Goal: Task Accomplishment & Management: Use online tool/utility

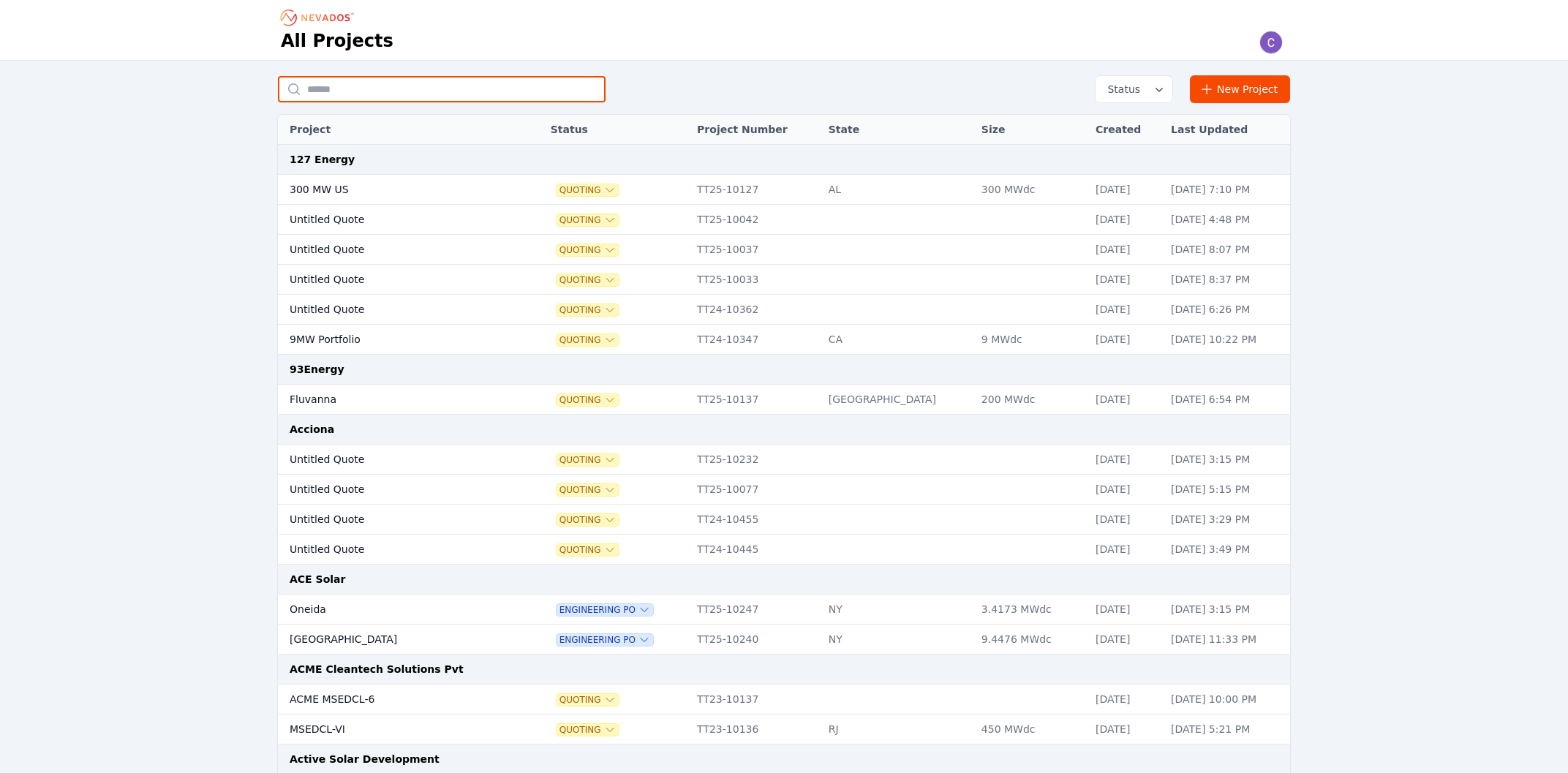
click at [507, 96] on input "text" at bounding box center [441, 89] width 327 height 27
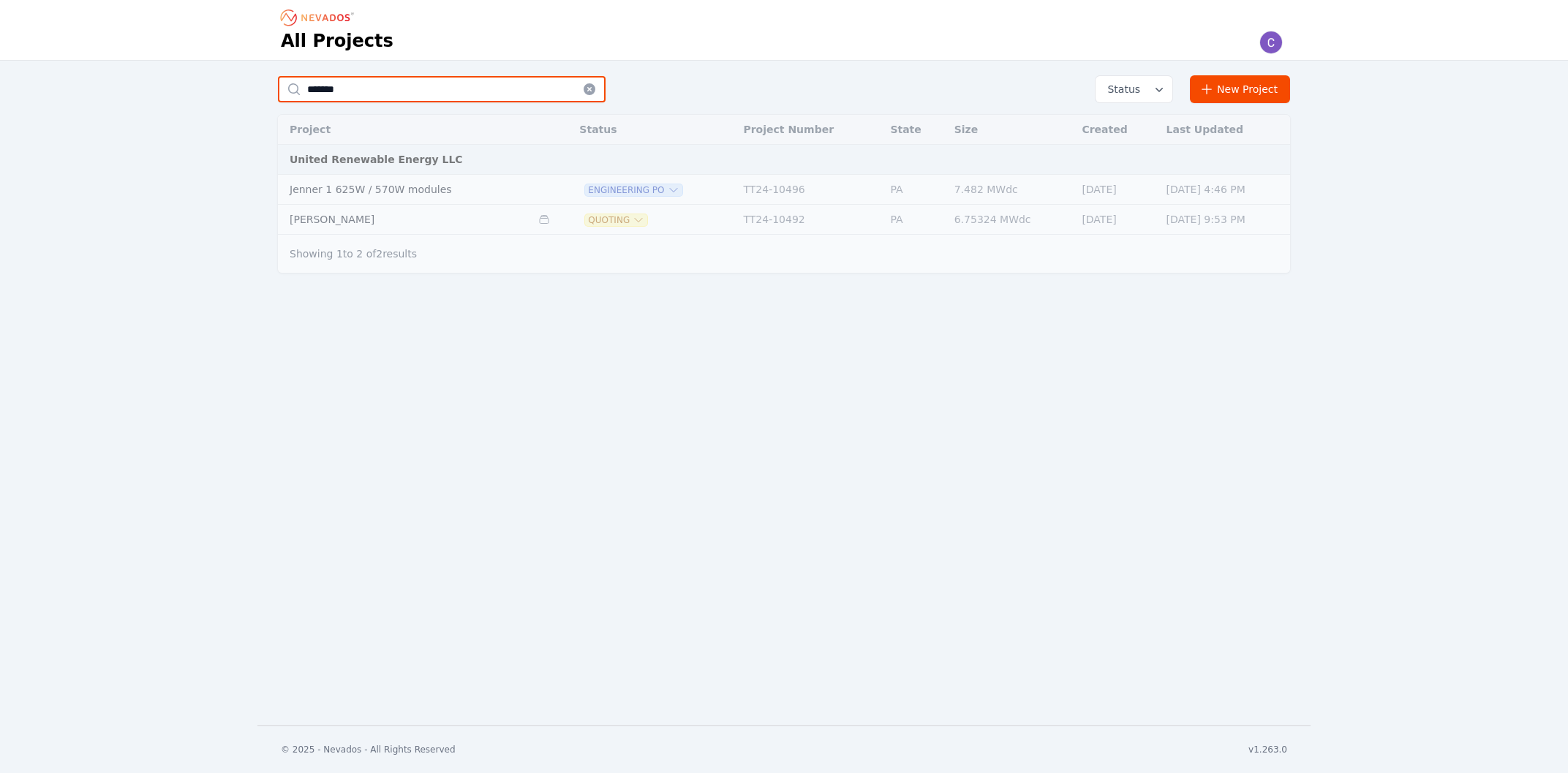
type input "******"
click at [464, 187] on td "Jenner 1 625W / 570W modules" at bounding box center [404, 189] width 253 height 30
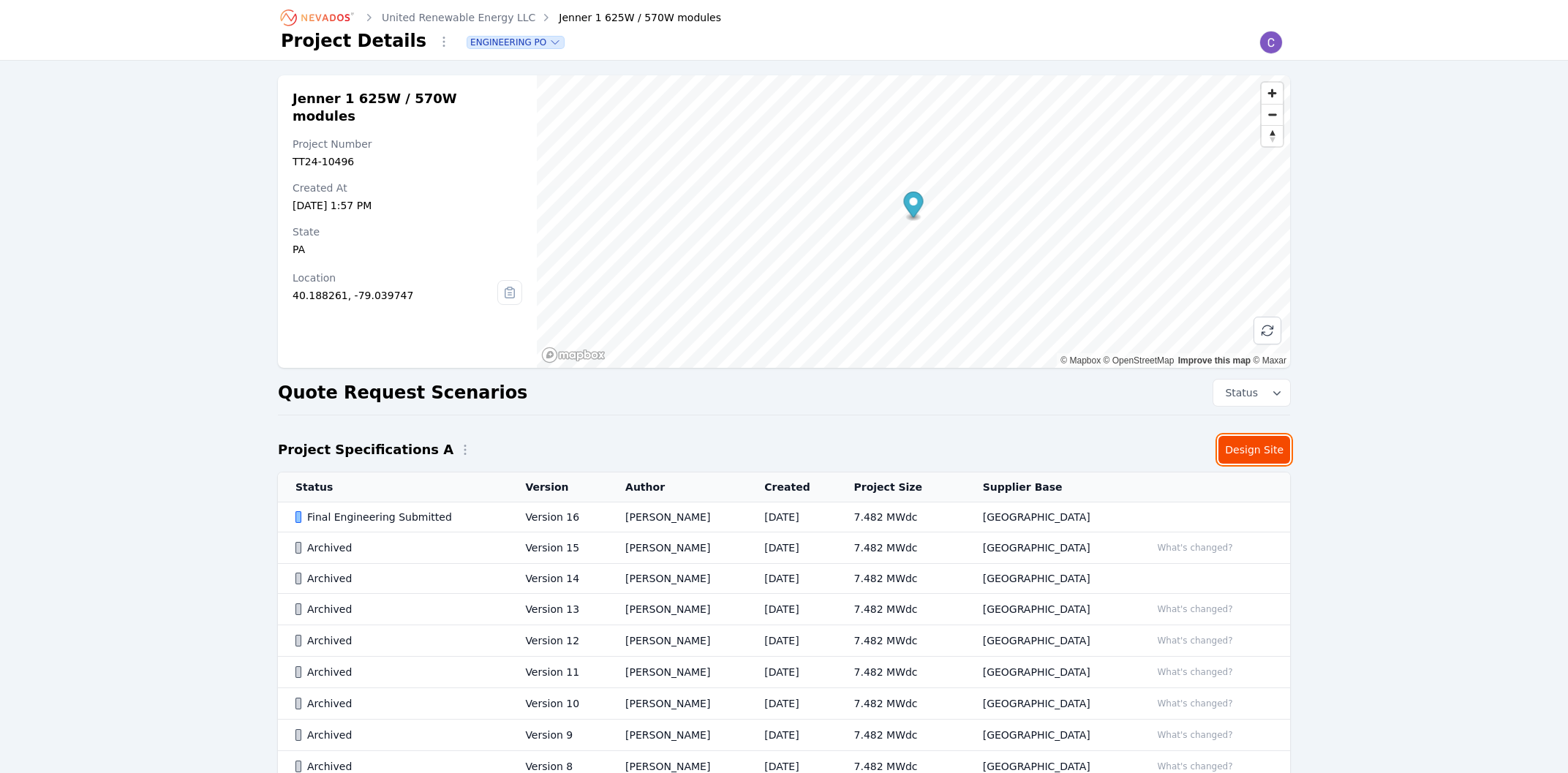
click at [1279, 452] on link "Design Site" at bounding box center [1254, 450] width 72 height 28
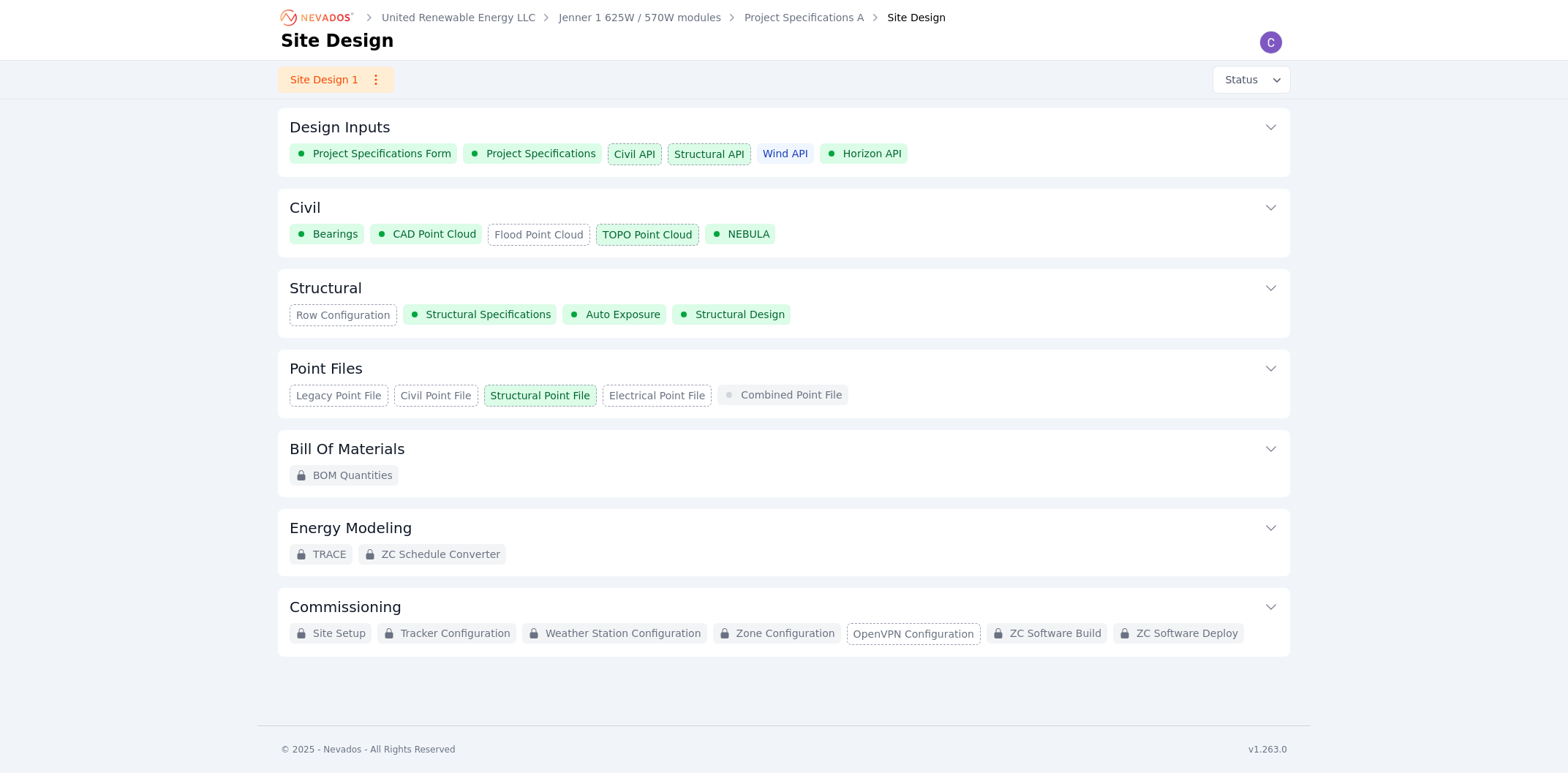
click at [796, 296] on button "Structural" at bounding box center [784, 286] width 988 height 35
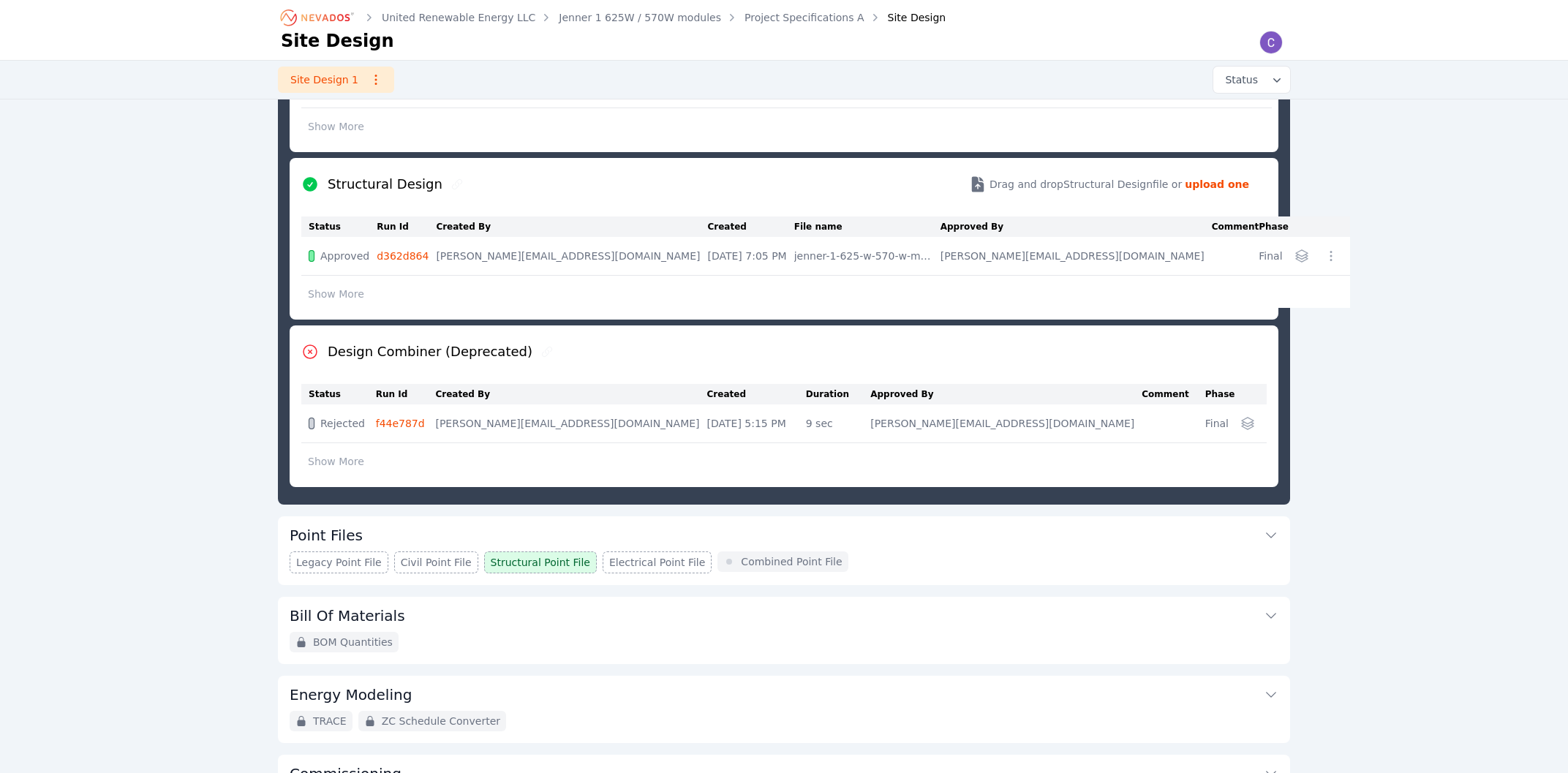
scroll to position [552, 0]
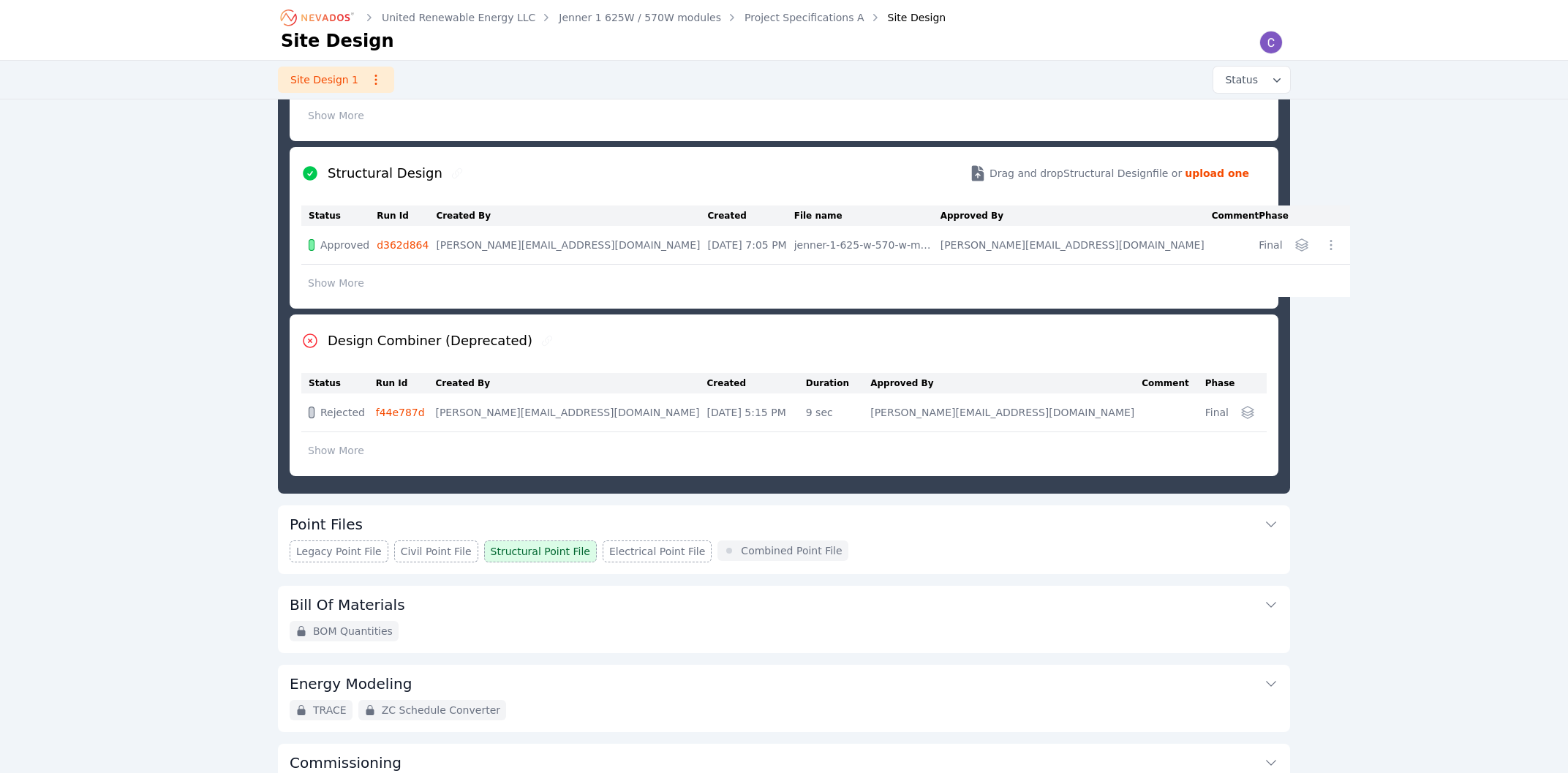
click at [604, 524] on button "Point Files" at bounding box center [784, 522] width 988 height 35
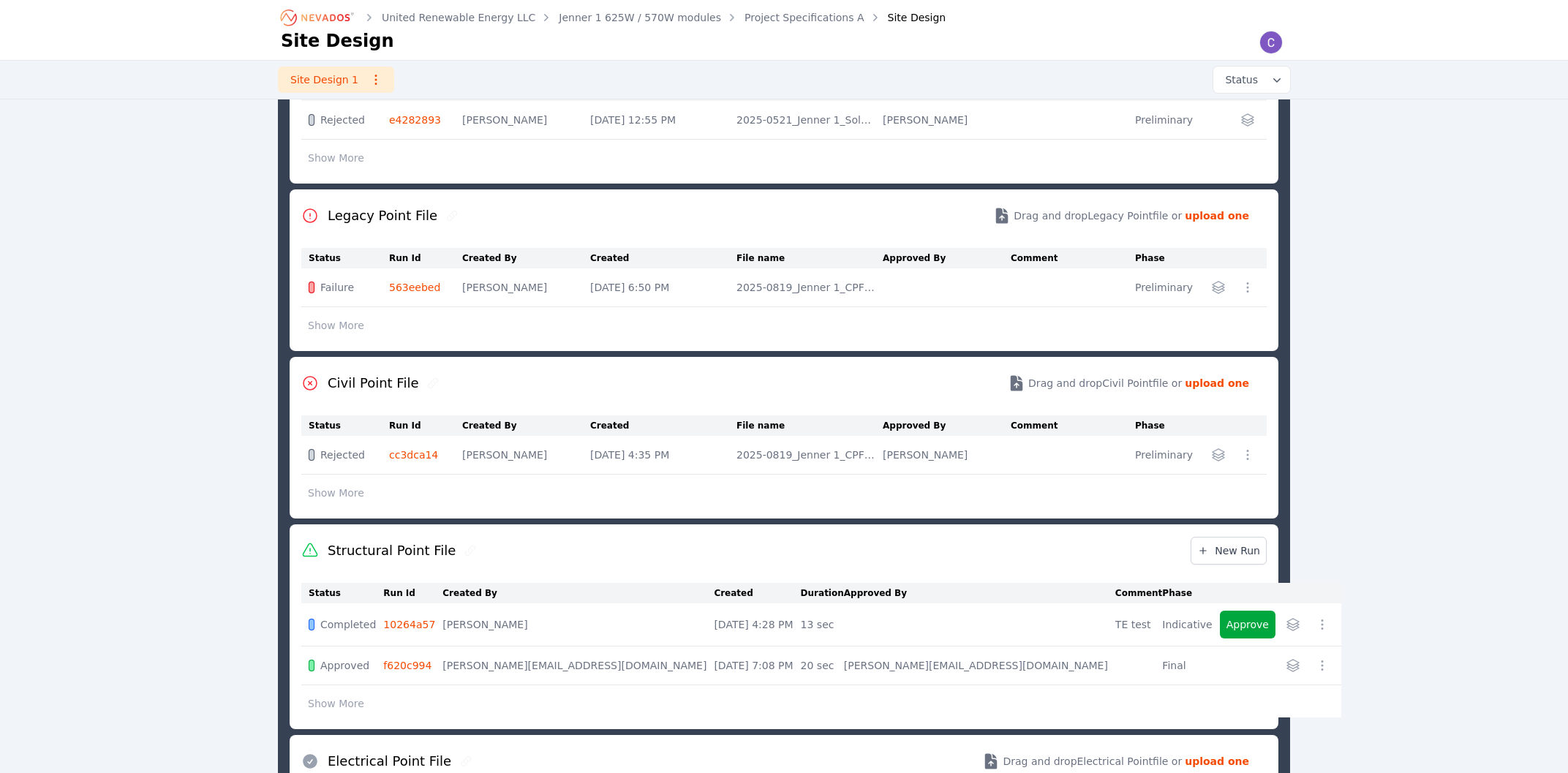
scroll to position [397, 0]
click at [1287, 625] on icon "button" at bounding box center [1293, 624] width 12 height 12
click at [1247, 628] on div "Approve jenner-1-625-w-570-w-modules_structural-point-file_10264a57.csv" at bounding box center [1276, 623] width 114 height 28
click at [1315, 628] on icon "button" at bounding box center [1322, 623] width 15 height 15
click at [1204, 658] on button "Run Details" at bounding box center [1252, 654] width 158 height 27
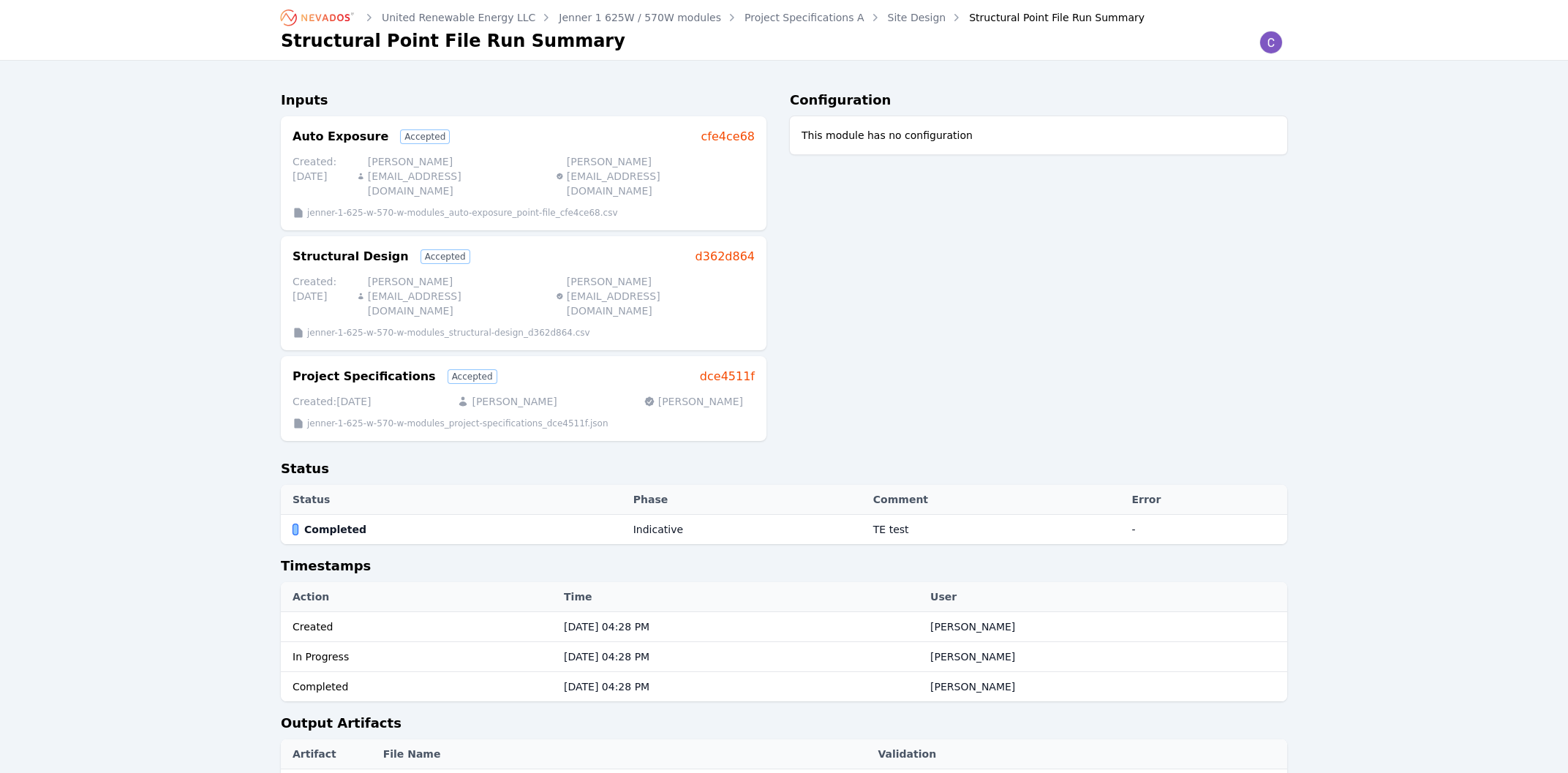
click at [728, 248] on link "d362d864" at bounding box center [724, 257] width 59 height 18
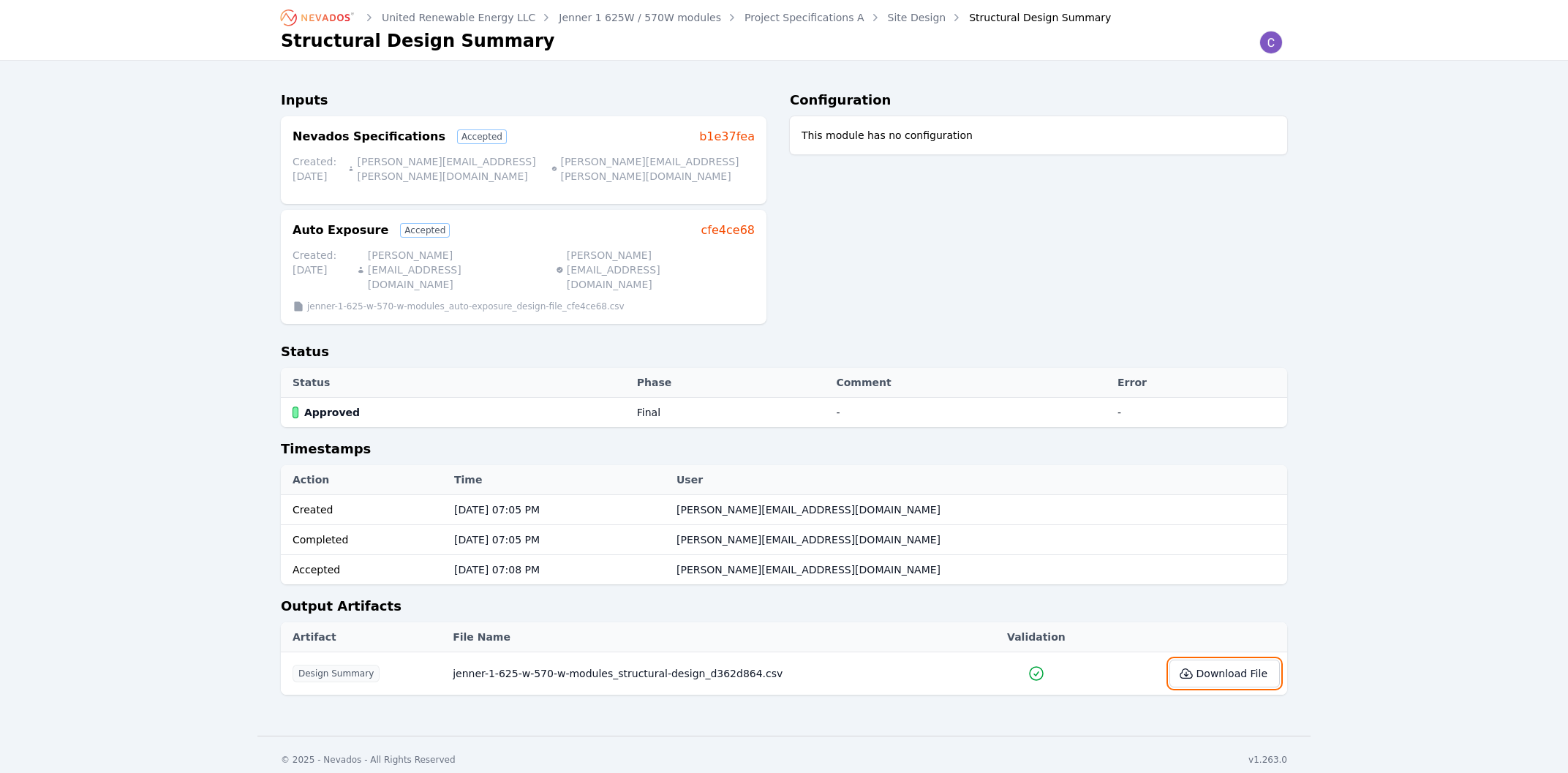
click at [1220, 660] on button "Download File" at bounding box center [1224, 674] width 110 height 28
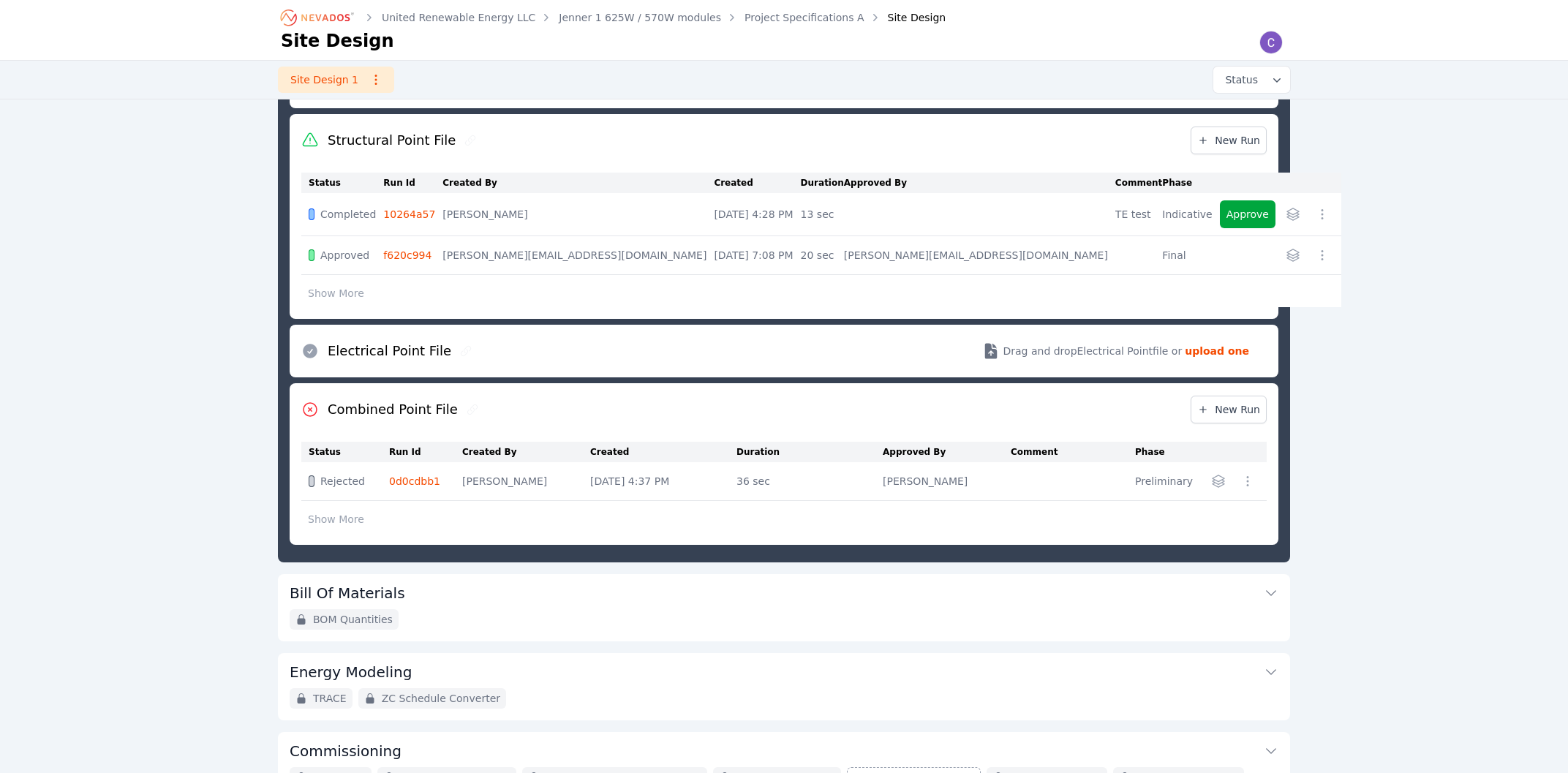
scroll to position [734, 0]
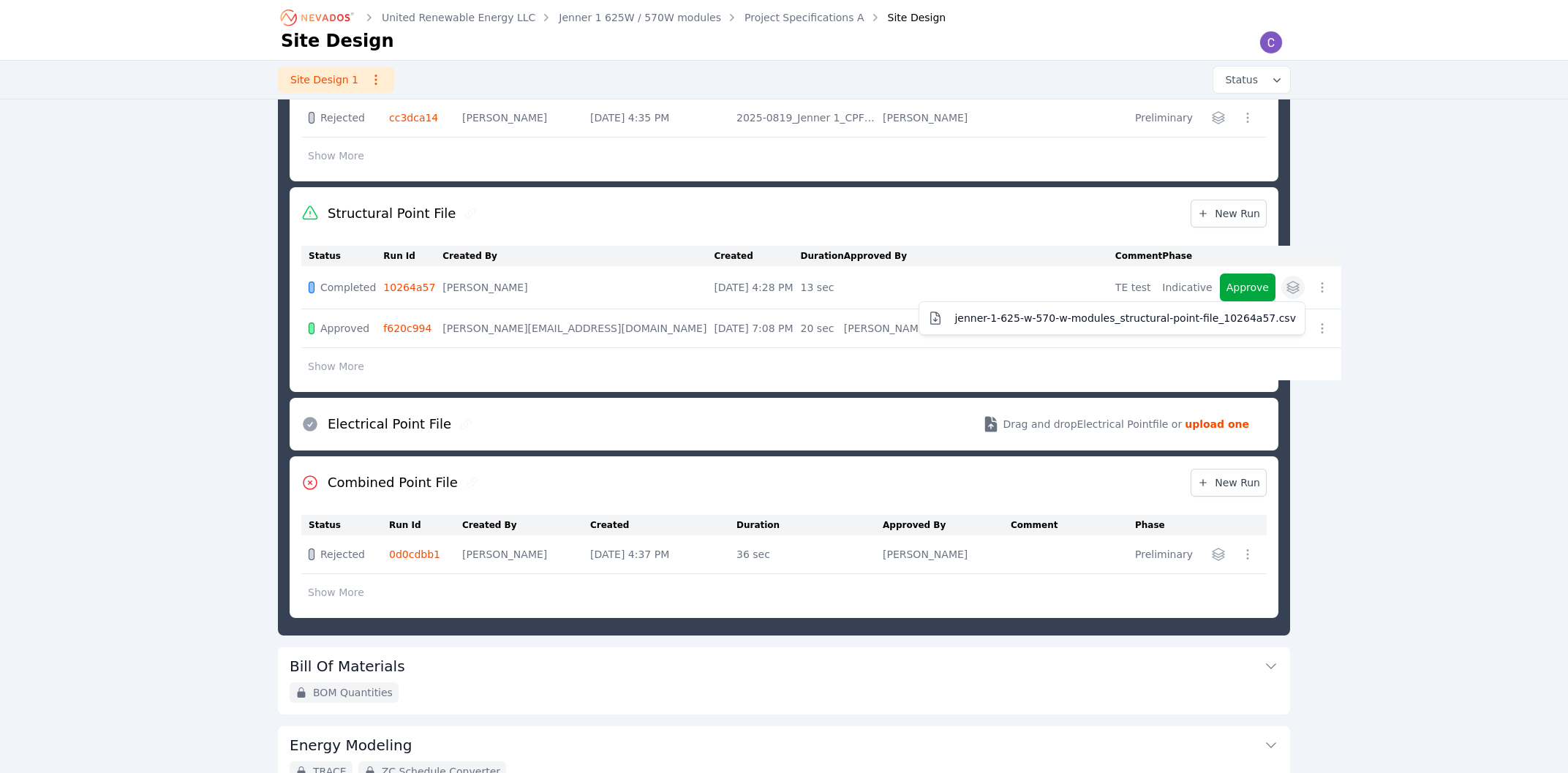
click at [1287, 288] on icon "button" at bounding box center [1293, 287] width 12 height 12
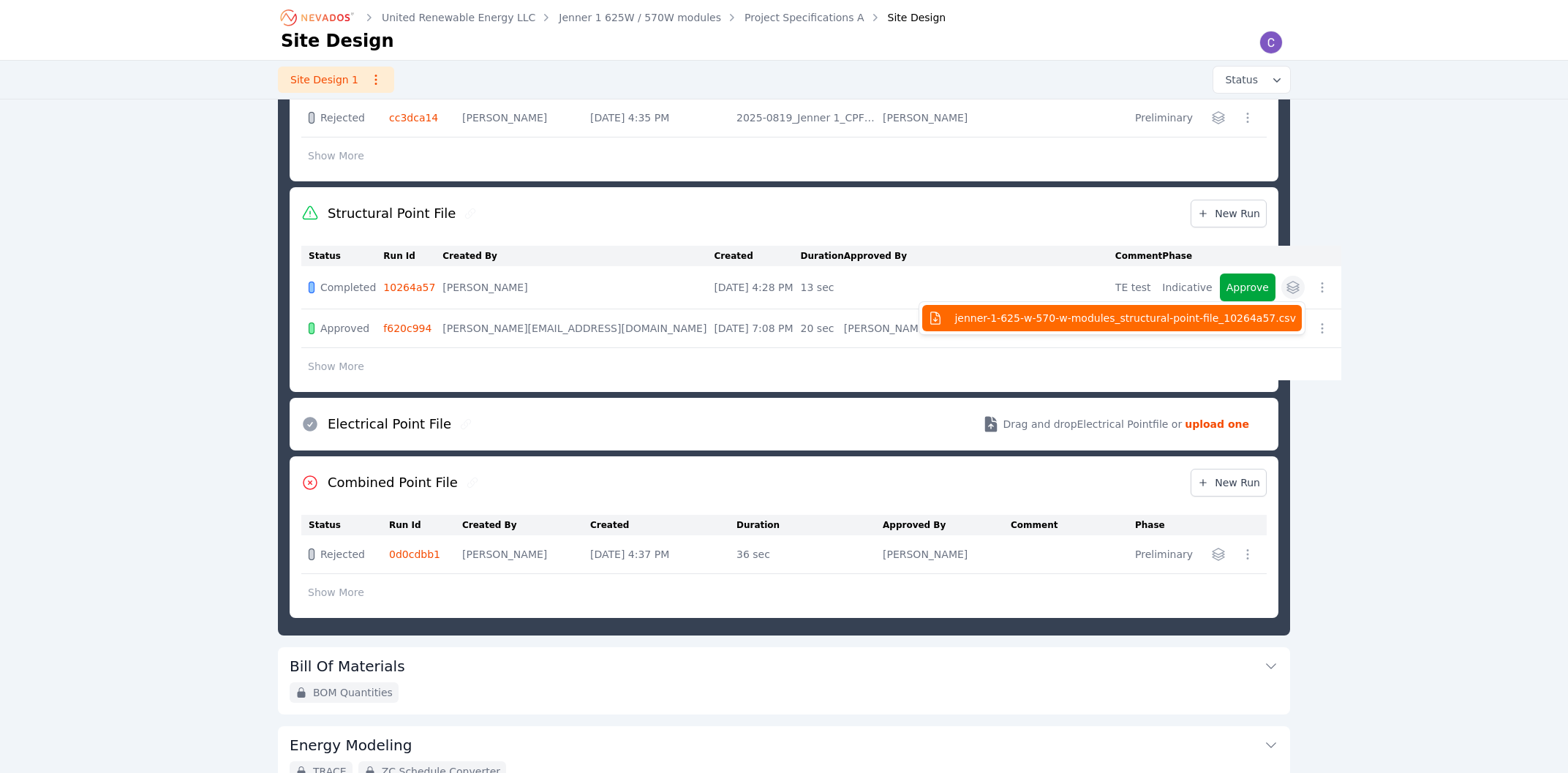
click at [1181, 322] on span "jenner-1-625-w-570-w-modules_structural-point-file_10264a57.csv" at bounding box center [1124, 318] width 341 height 15
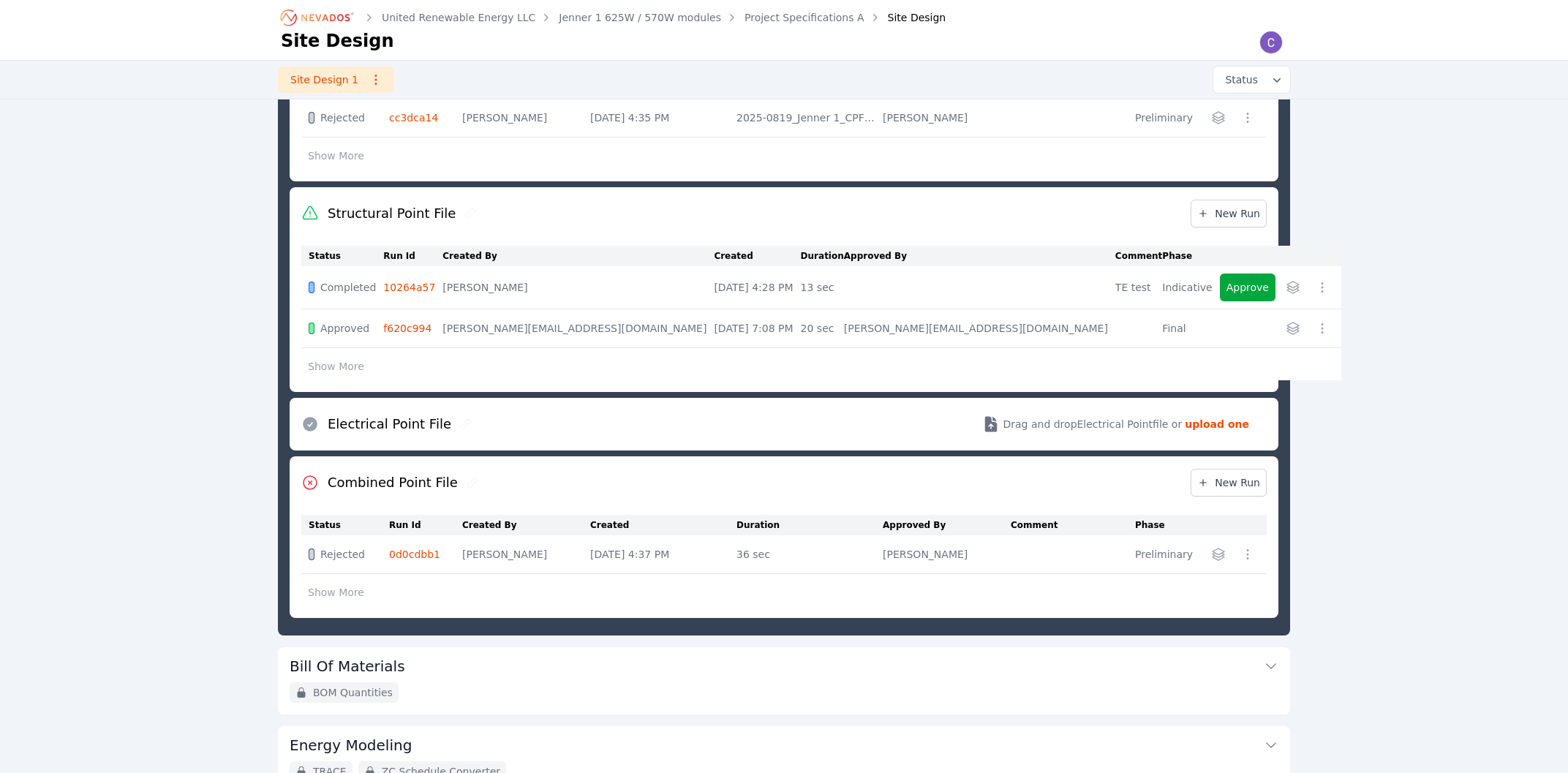
scroll to position [812, 0]
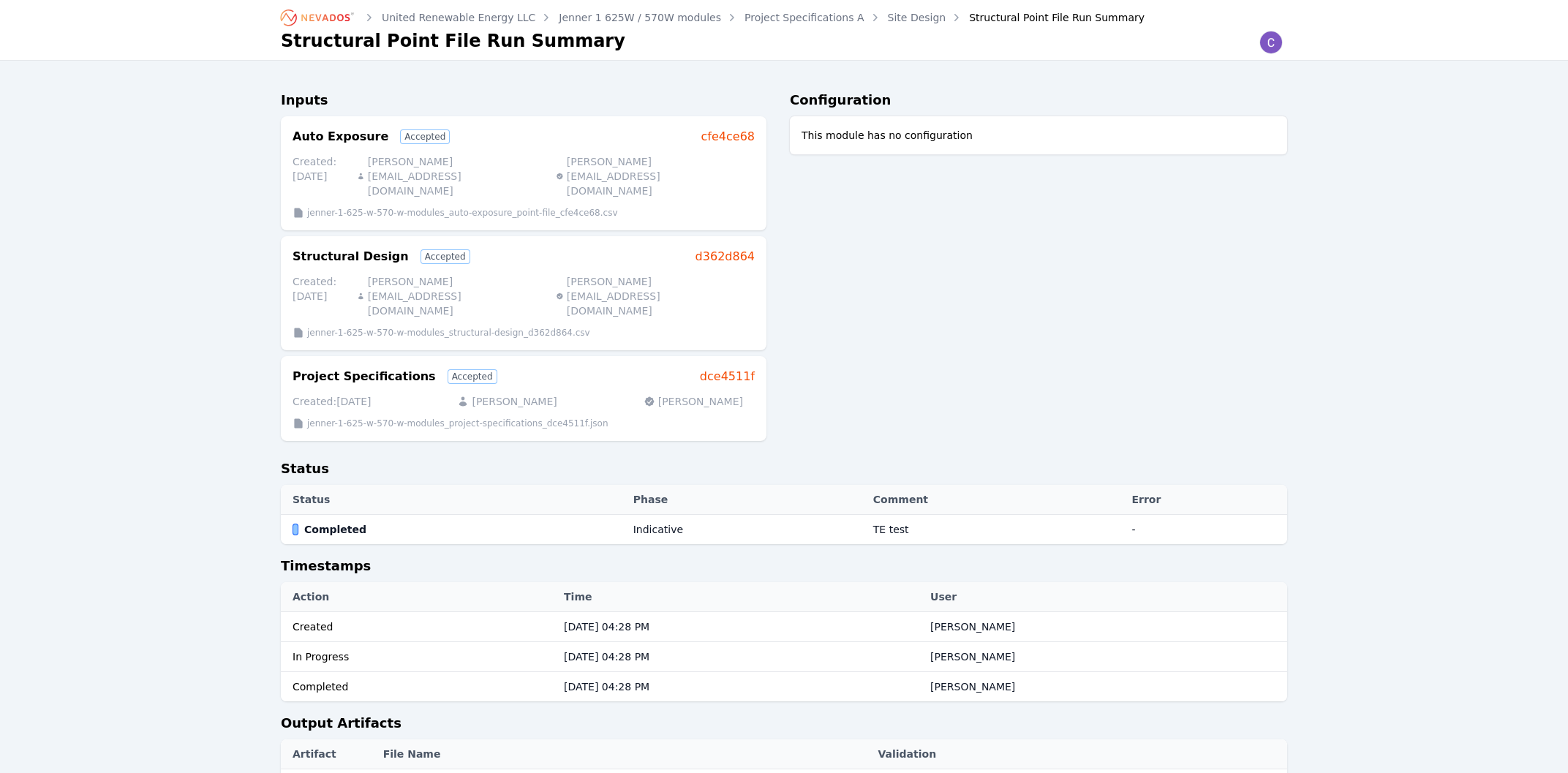
click at [887, 21] on link "Site Design" at bounding box center [917, 17] width 58 height 15
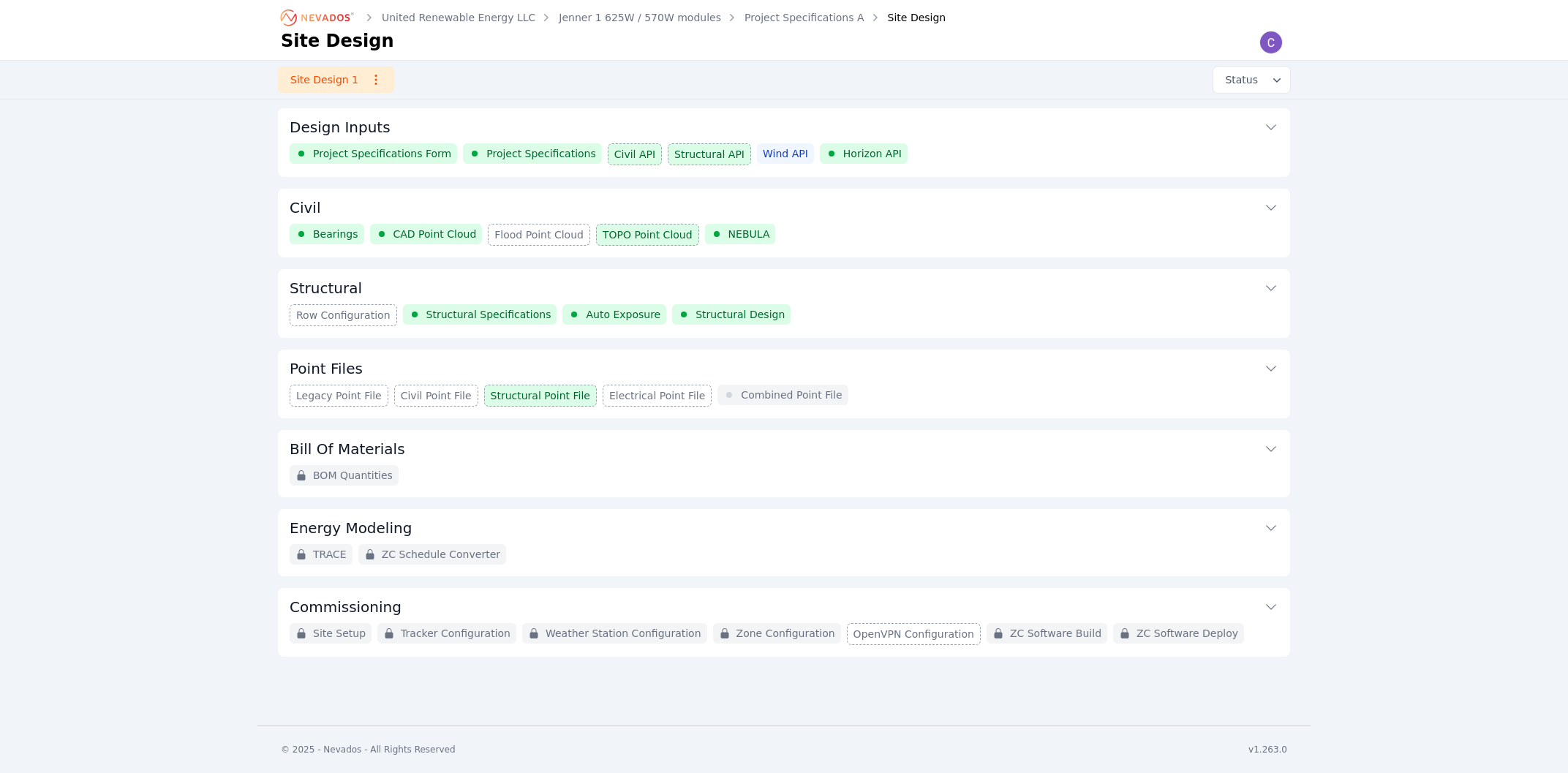
click at [417, 379] on button "Point Files" at bounding box center [784, 367] width 988 height 35
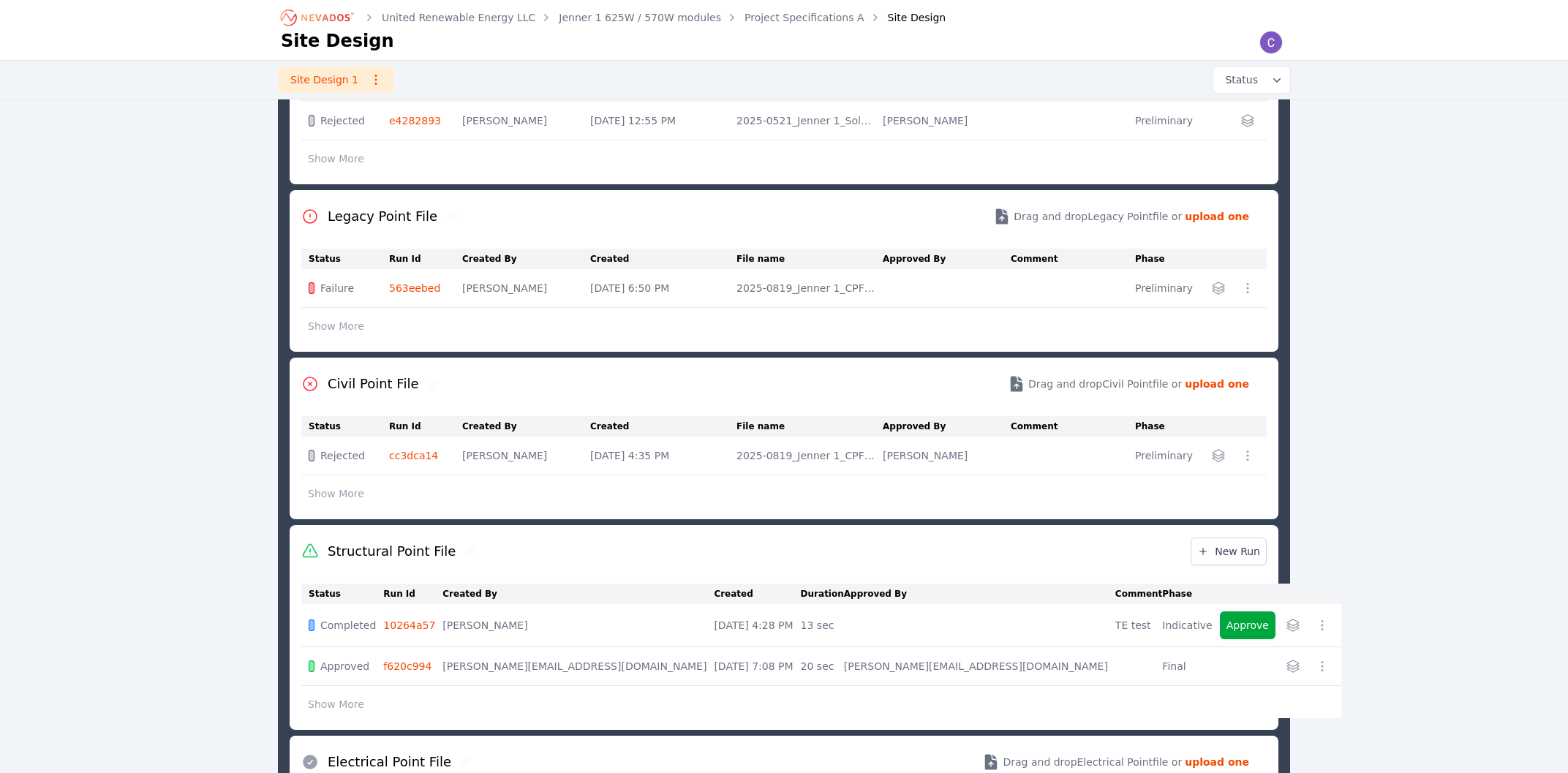
scroll to position [397, 0]
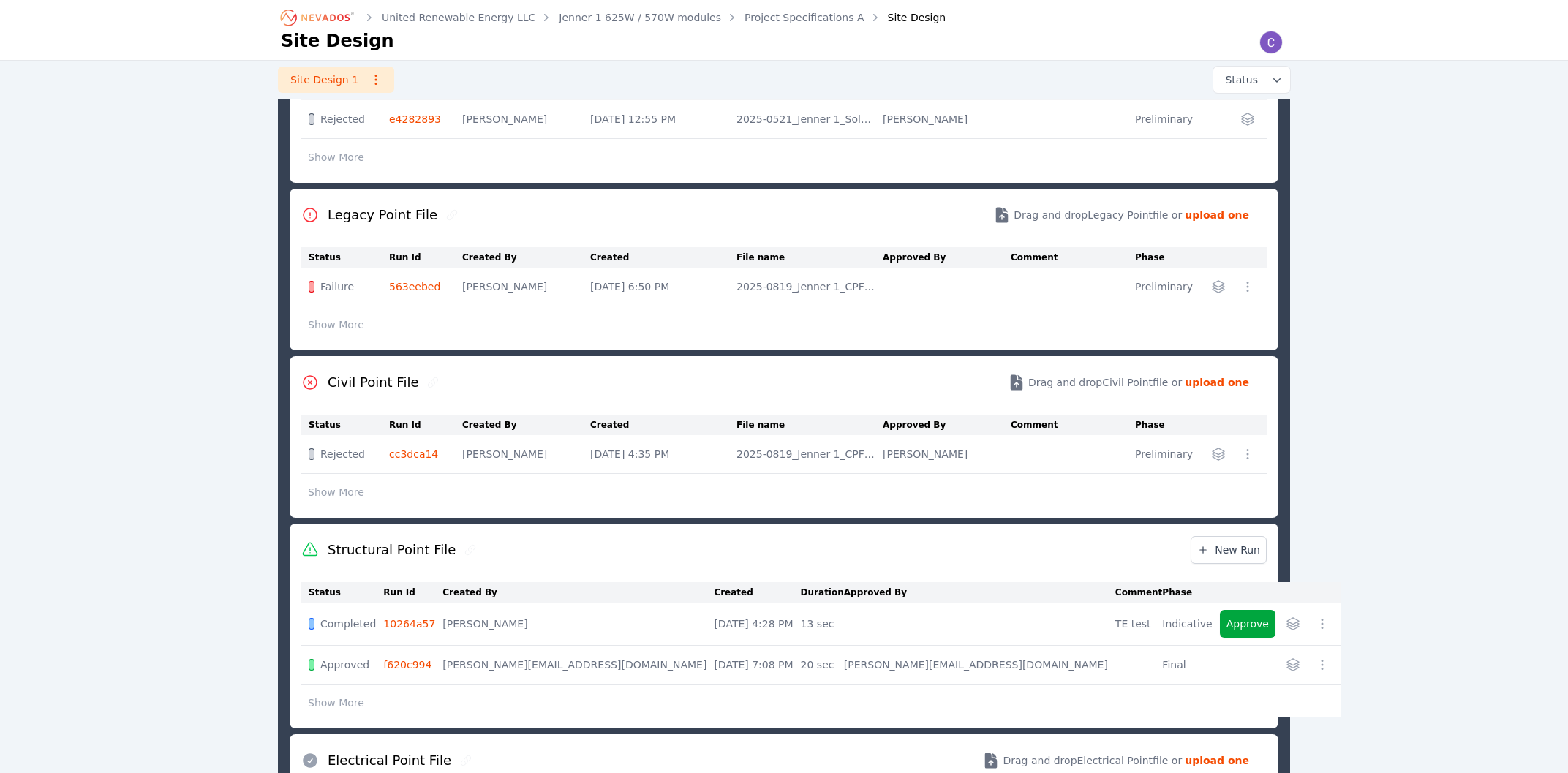
click at [1315, 626] on icon "button" at bounding box center [1322, 623] width 15 height 15
click at [1205, 711] on span "Re-Run module" at bounding box center [1245, 713] width 79 height 15
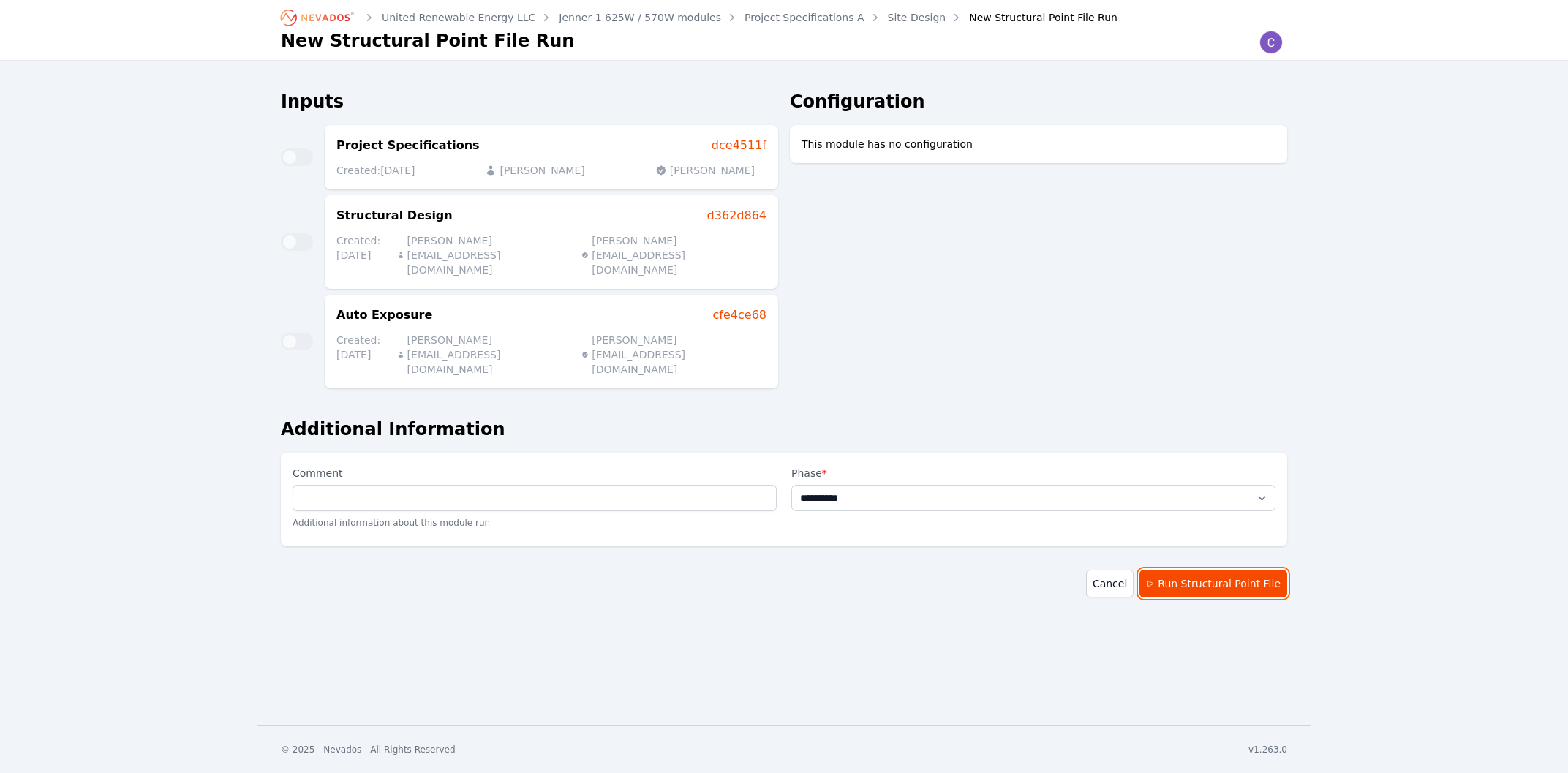
click at [1229, 569] on button "Run Structural Point File" at bounding box center [1213, 583] width 148 height 28
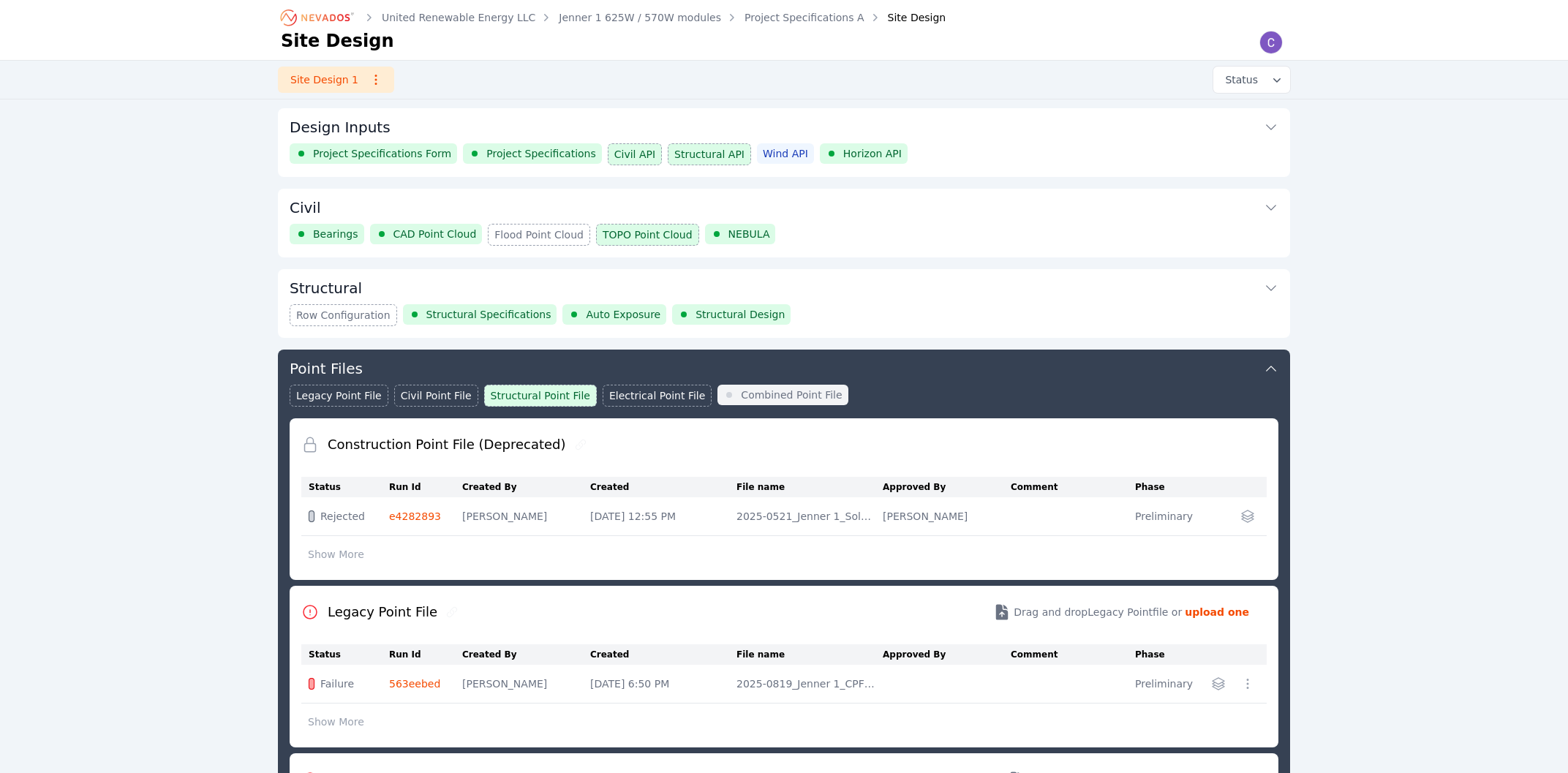
scroll to position [812, 0]
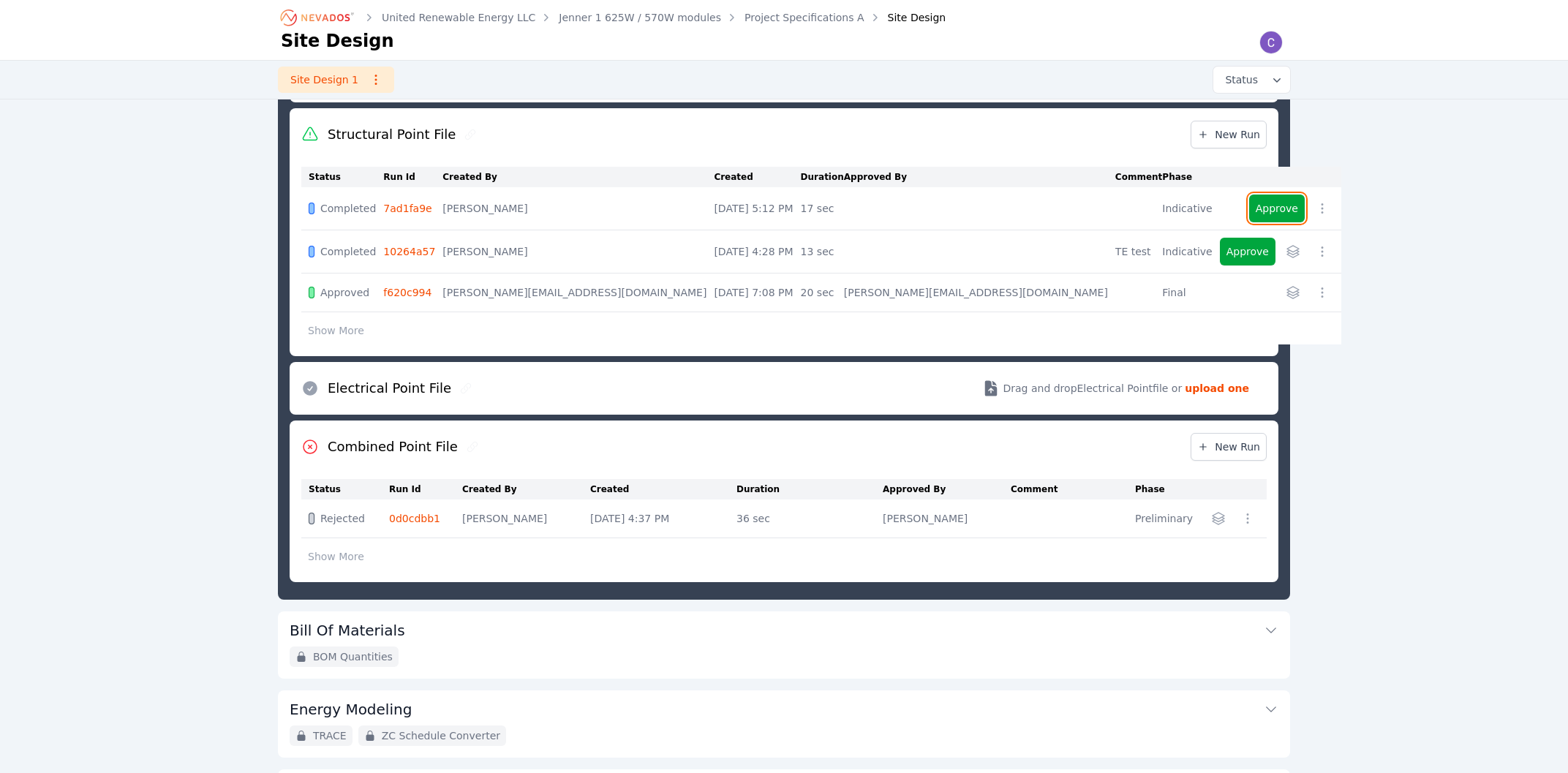
click at [1249, 211] on button "Approve" at bounding box center [1276, 209] width 56 height 28
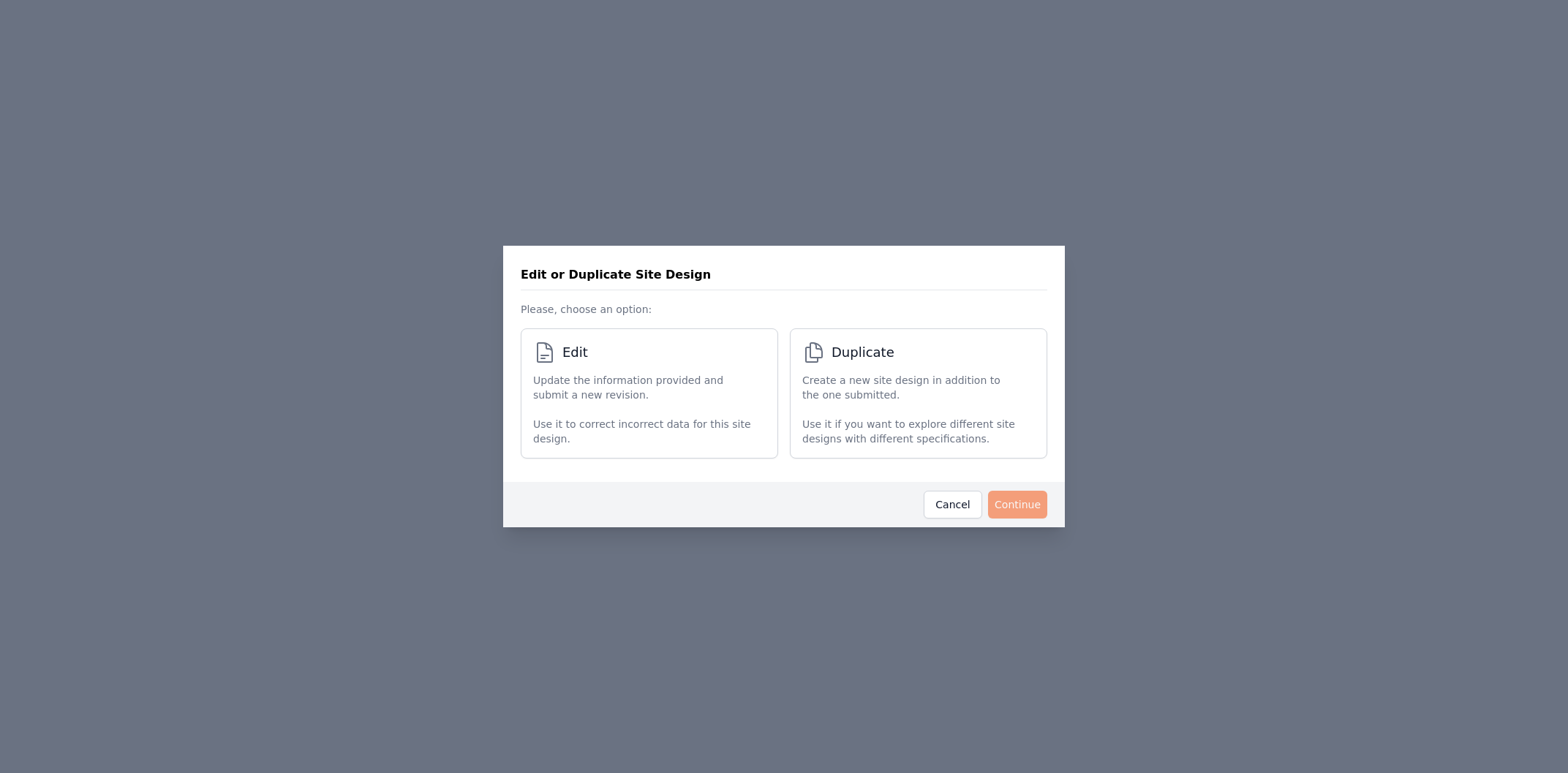
click at [664, 407] on div "Update the information provided and submit a new revision. Use it to correct in…" at bounding box center [642, 410] width 218 height 74
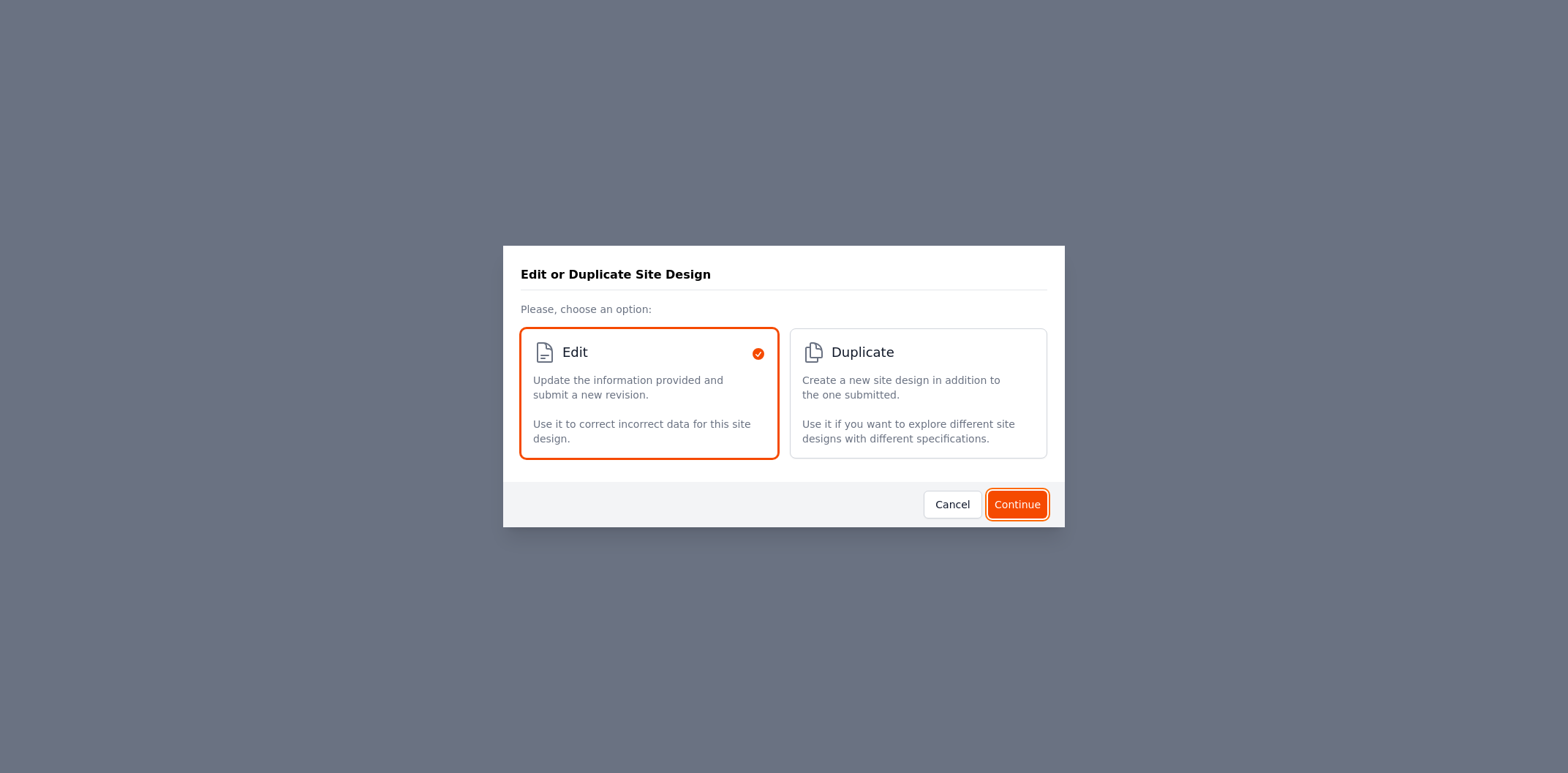
click at [1023, 494] on button "Continue" at bounding box center [1017, 505] width 59 height 28
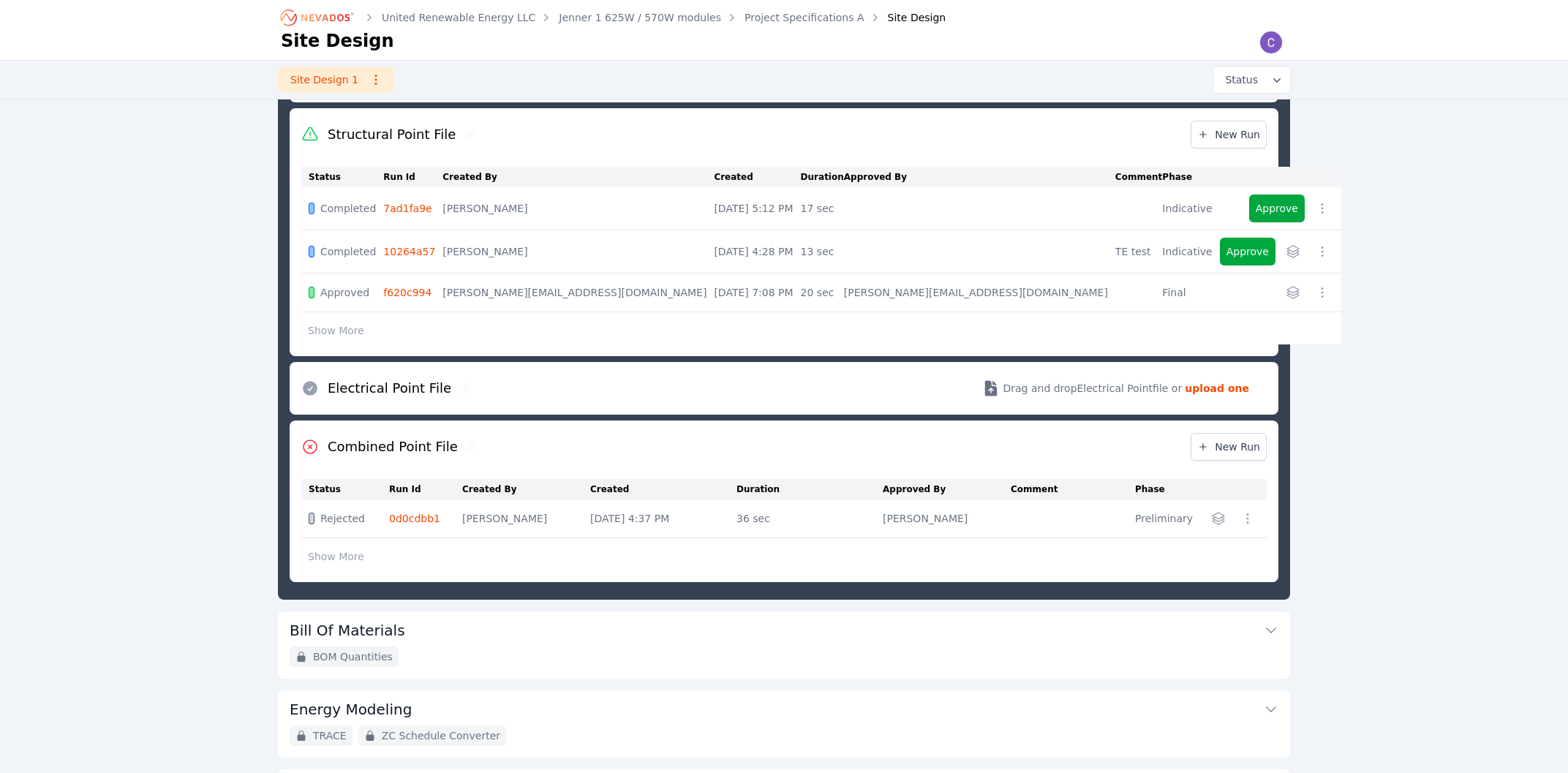
scroll to position [577, 0]
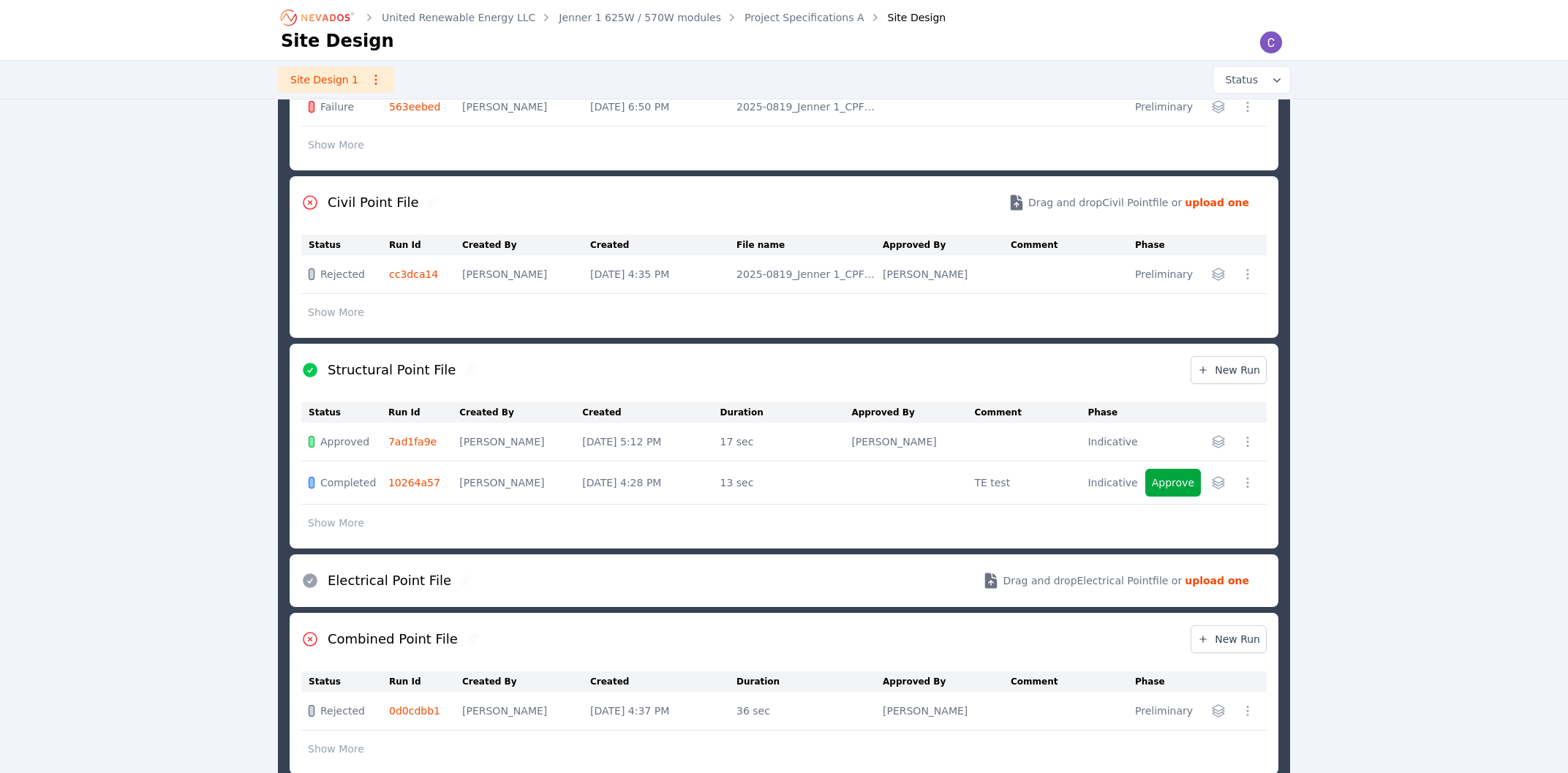
click at [1250, 446] on icon "button" at bounding box center [1247, 441] width 15 height 15
click at [1306, 459] on div "Design Inputs Project Specifications Form Project Specifications Civil API Stru…" at bounding box center [784, 280] width 1053 height 1499
click at [1220, 442] on icon "button" at bounding box center [1218, 442] width 12 height 12
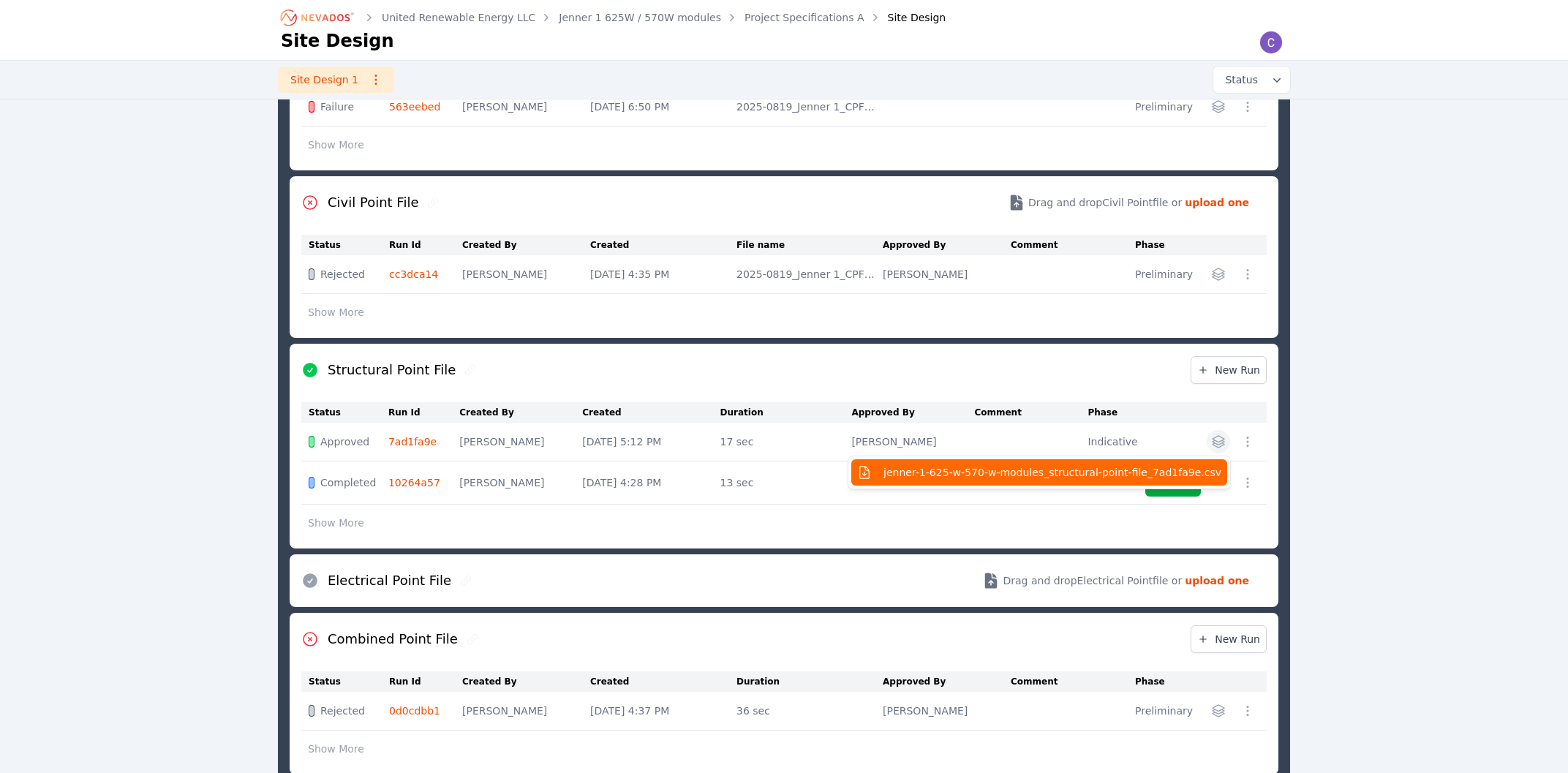
click at [1138, 478] on span "jenner-1-625-w-570-w-modules_structural-point-file_7ad1fa9e.csv" at bounding box center [1052, 472] width 338 height 15
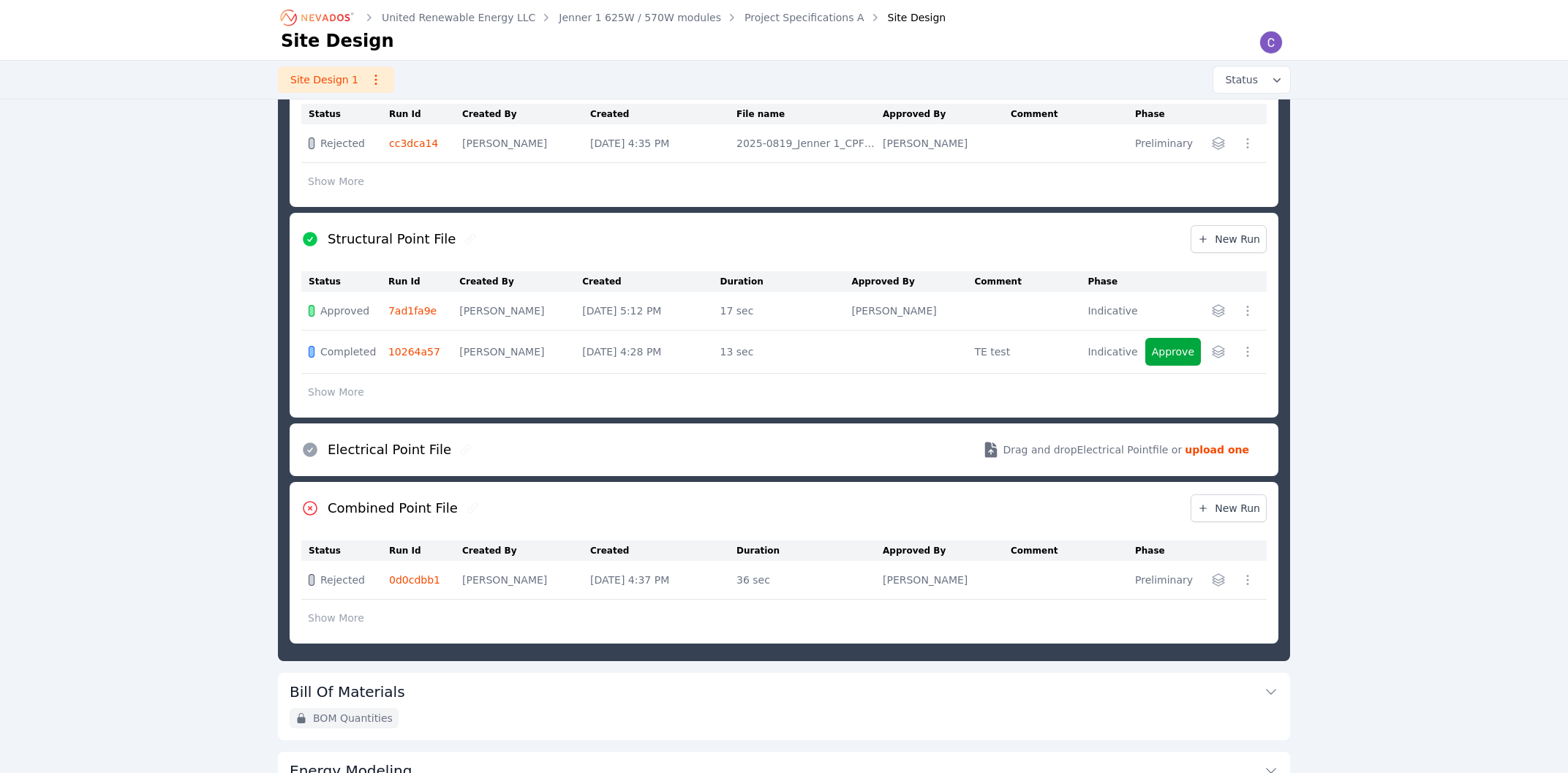
scroll to position [655, 0]
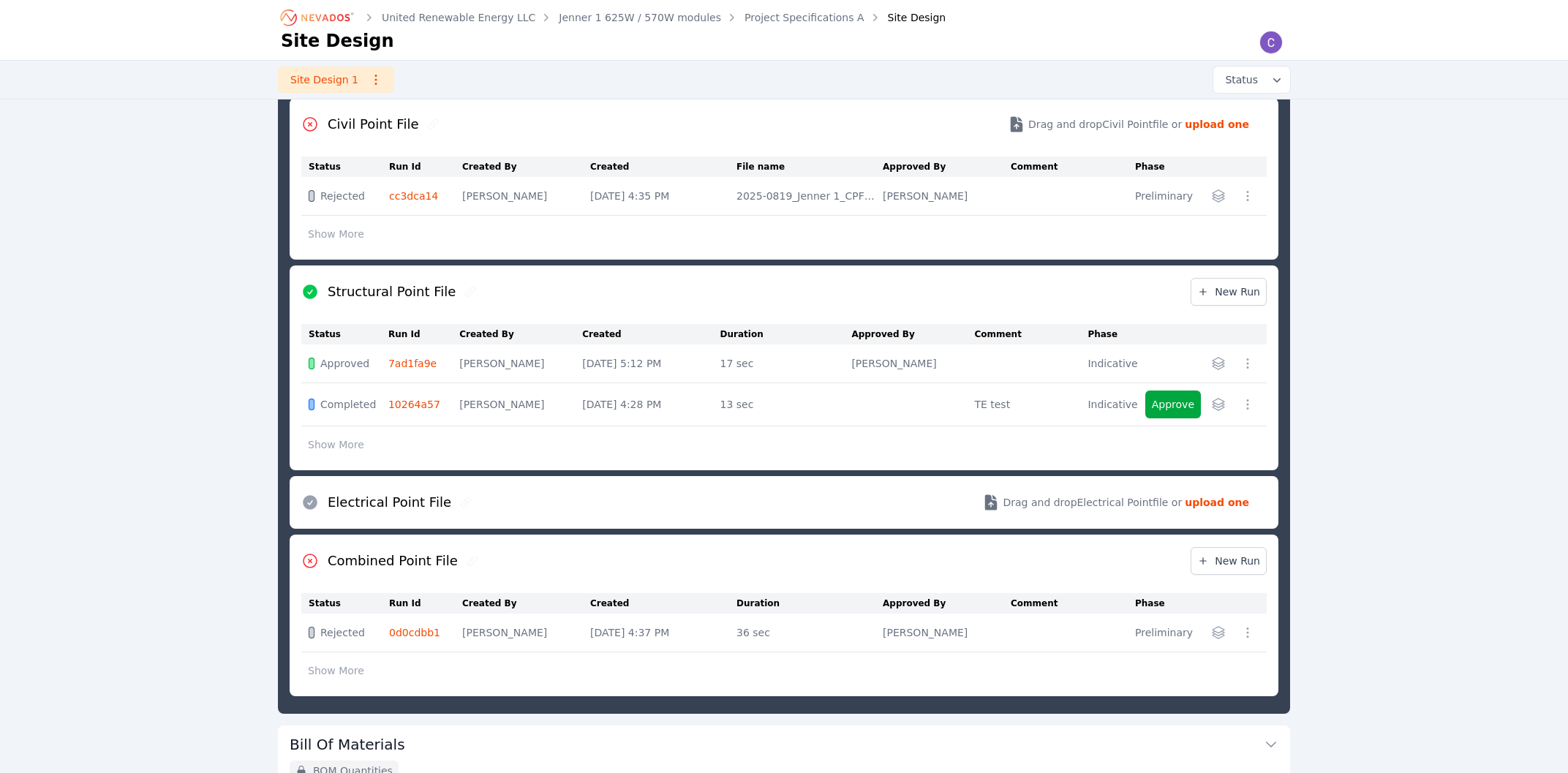
click at [1253, 371] on icon "button" at bounding box center [1247, 363] width 15 height 15
click at [1182, 404] on button "Run Details" at bounding box center [1177, 394] width 158 height 27
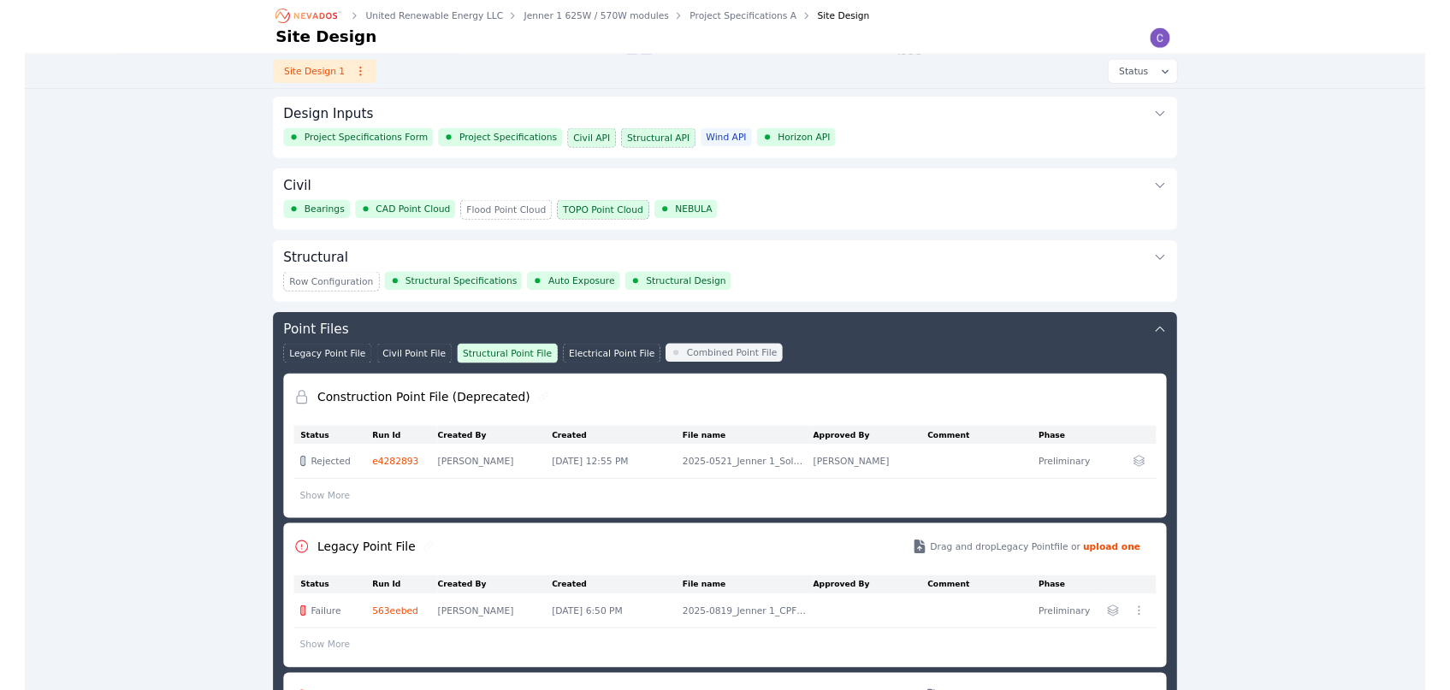
scroll to position [950, 0]
